Goal: Task Accomplishment & Management: Use online tool/utility

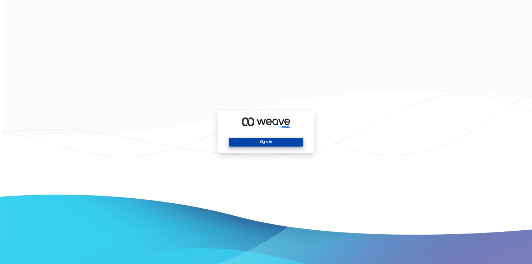
click at [245, 145] on button "Sign In" at bounding box center [266, 142] width 74 height 9
